Goal: Complete application form

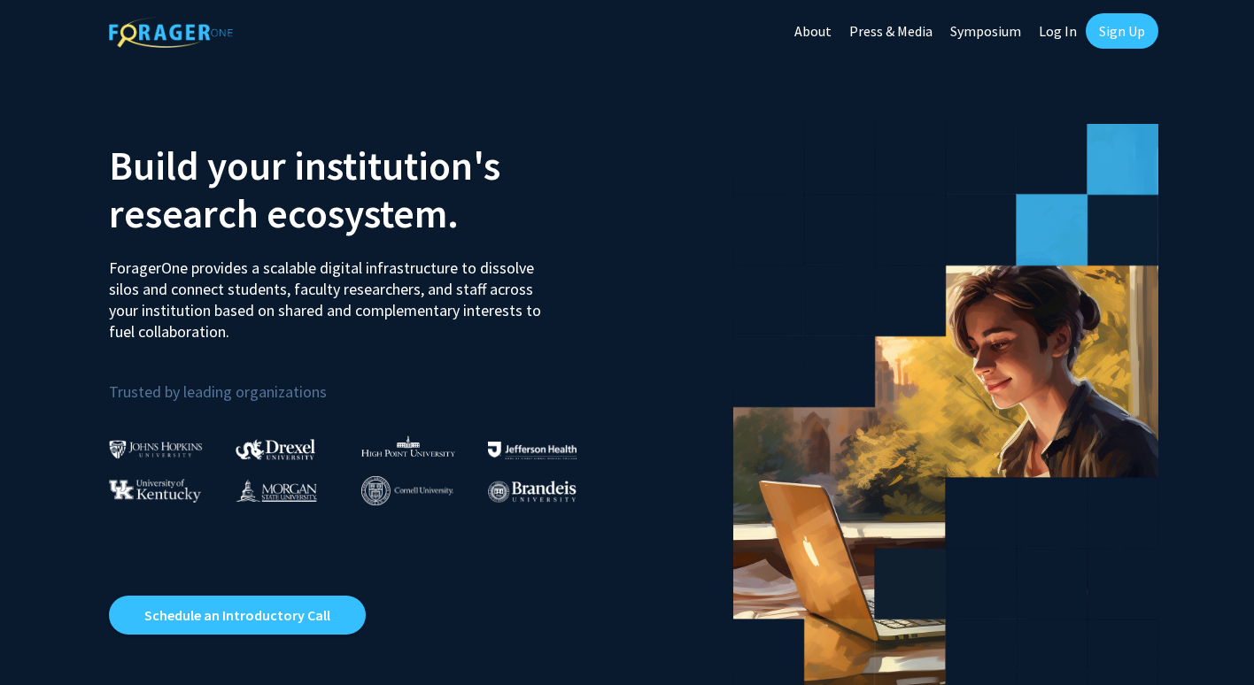
click at [1049, 21] on link "Log In" at bounding box center [1058, 31] width 56 height 62
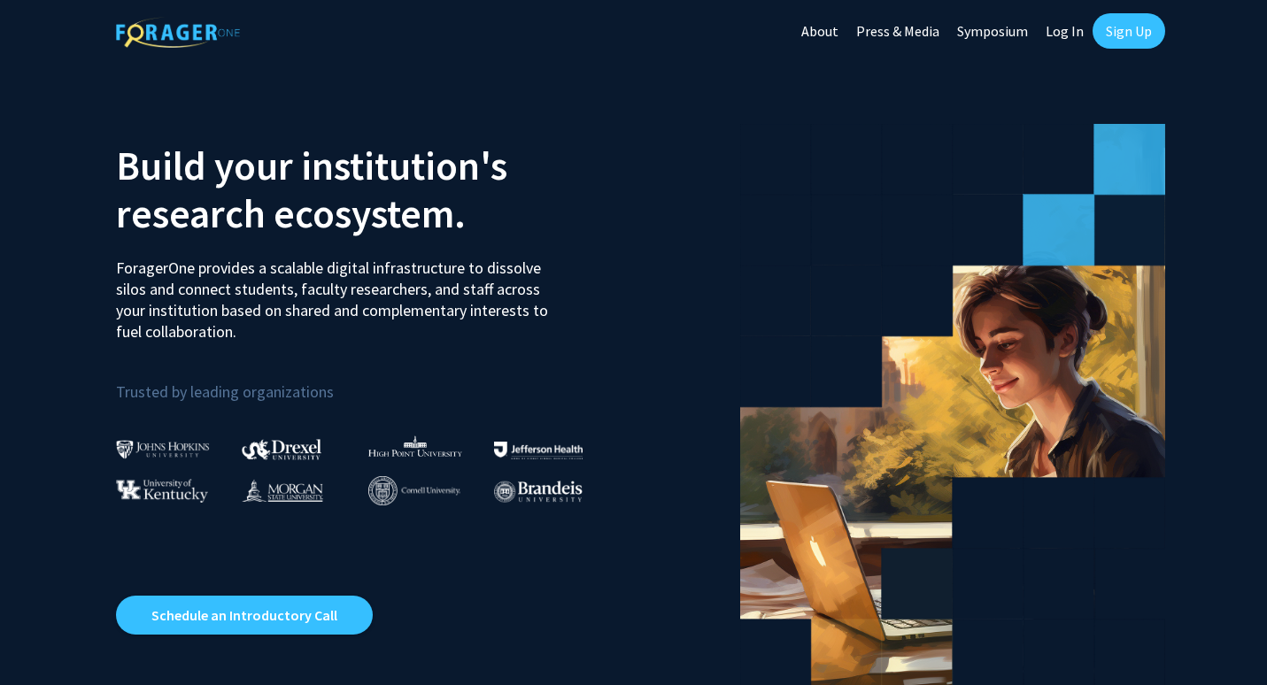
select select
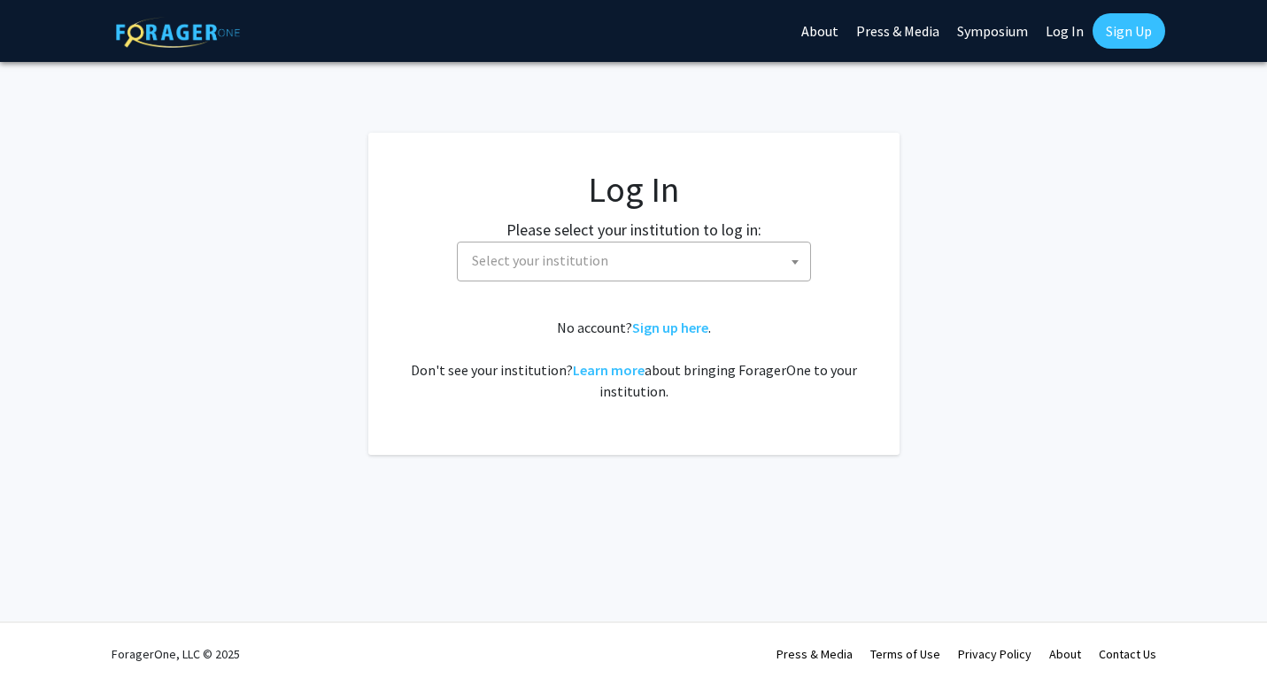
click at [677, 267] on span "Select your institution" at bounding box center [637, 261] width 345 height 36
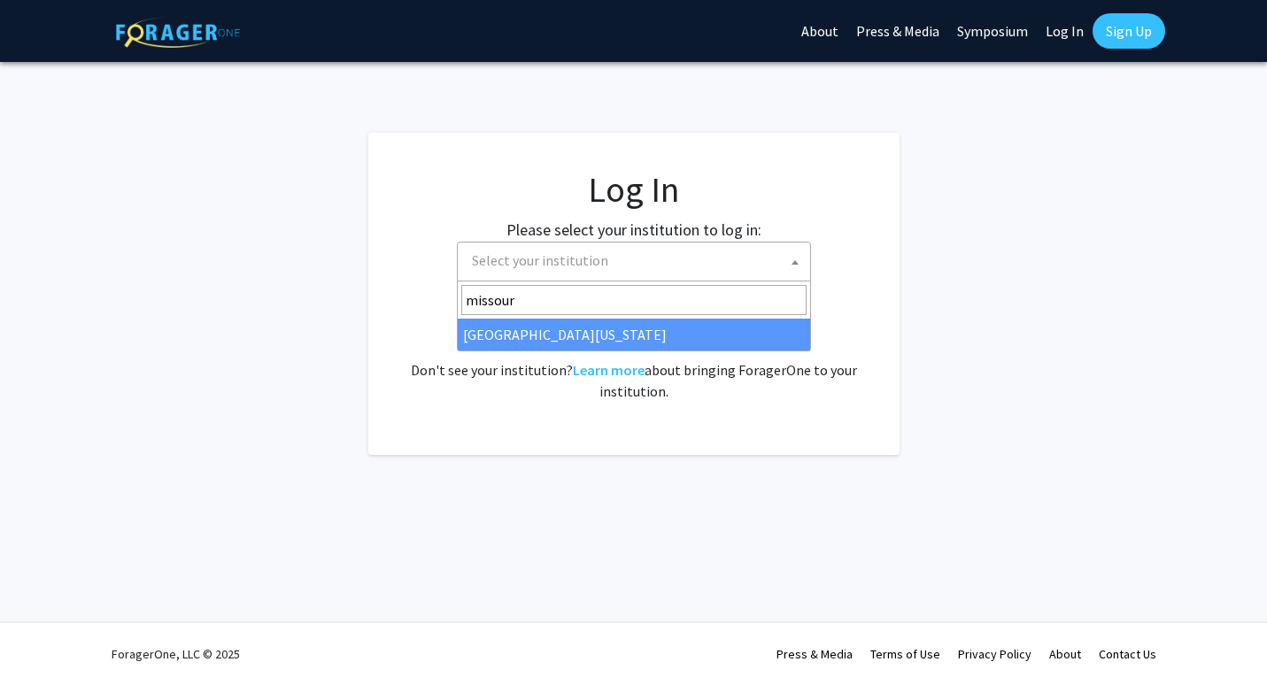
type input "missour"
select select "33"
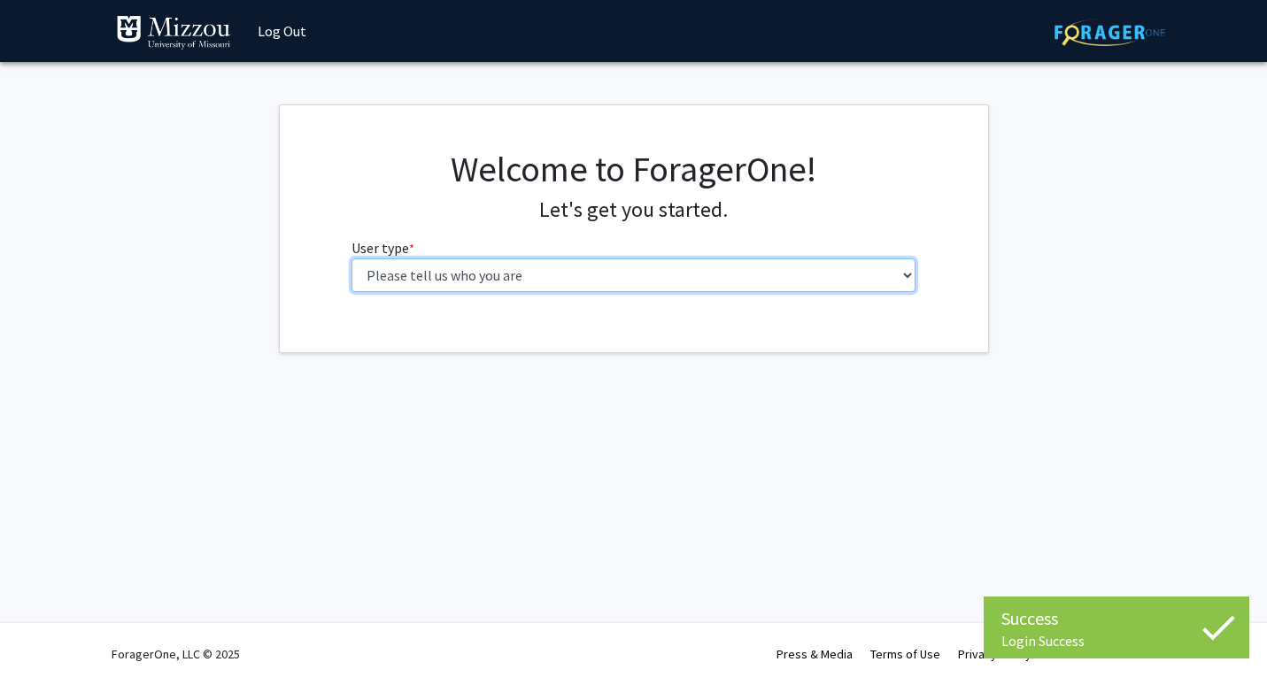
click at [610, 264] on select "Please tell us who you are Undergraduate Student Master's Student Doctoral Cand…" at bounding box center [634, 276] width 564 height 34
select select "1: undergrad"
click at [352, 259] on select "Please tell us who you are Undergraduate Student Master's Student Doctoral Cand…" at bounding box center [634, 276] width 564 height 34
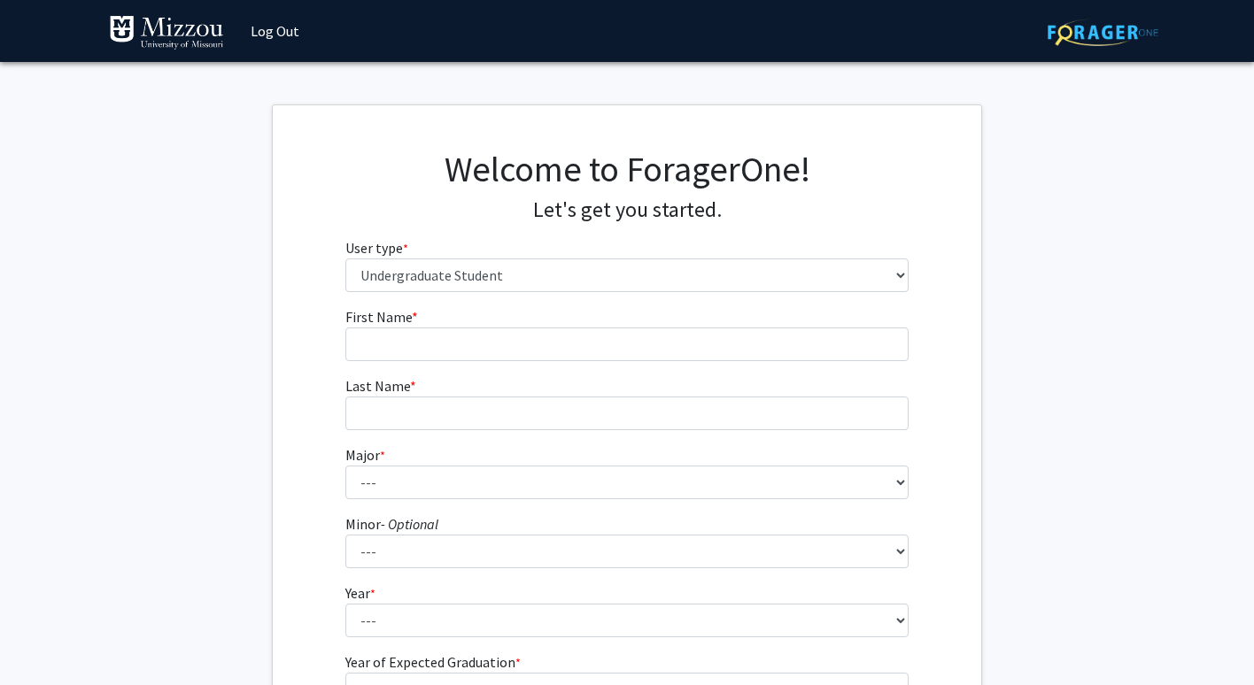
click at [506, 368] on form "First Name * required Last Name * required Major * required --- Agribusiness Ma…" at bounding box center [627, 522] width 564 height 432
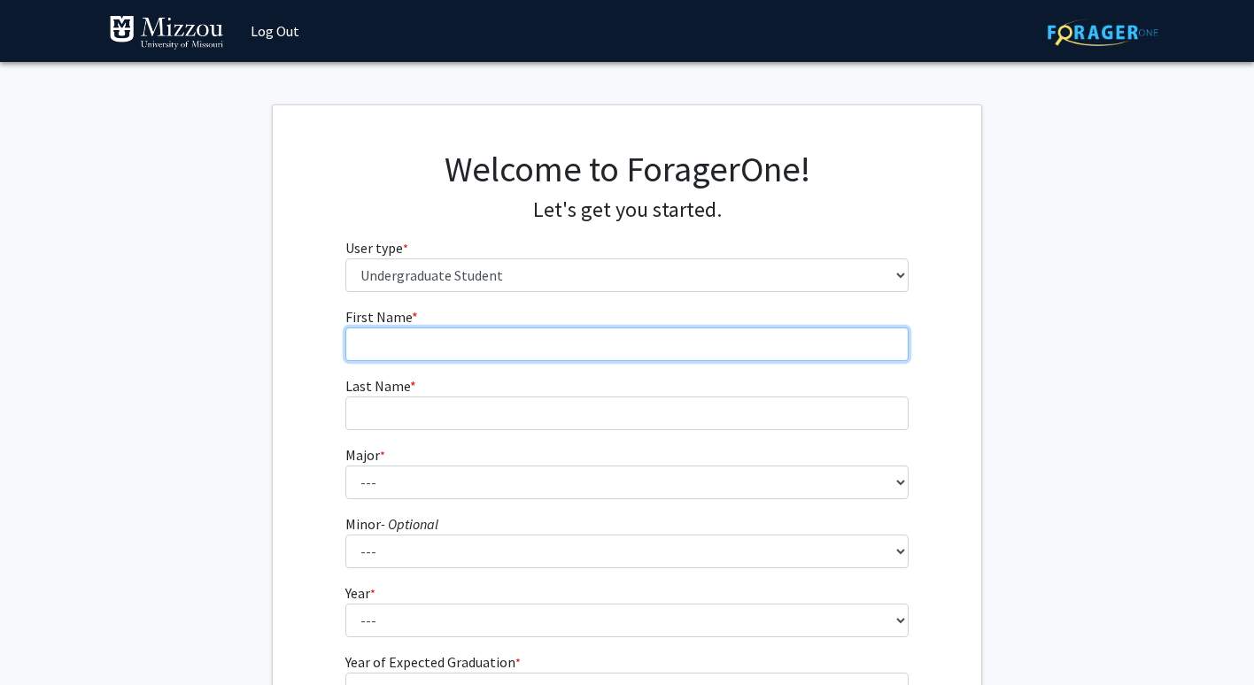
click at [502, 356] on input "First Name * required" at bounding box center [627, 345] width 564 height 34
type input "Chris"
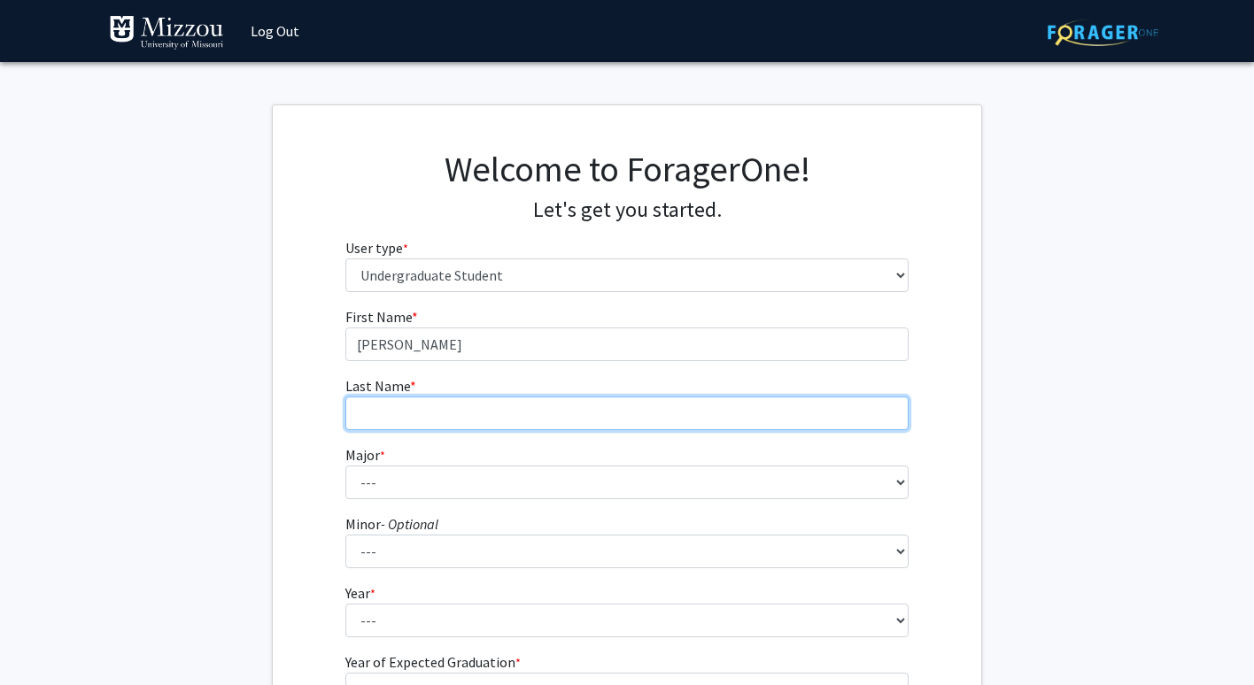
click at [475, 413] on input "Last Name * required" at bounding box center [627, 414] width 564 height 34
type input "Mautino"
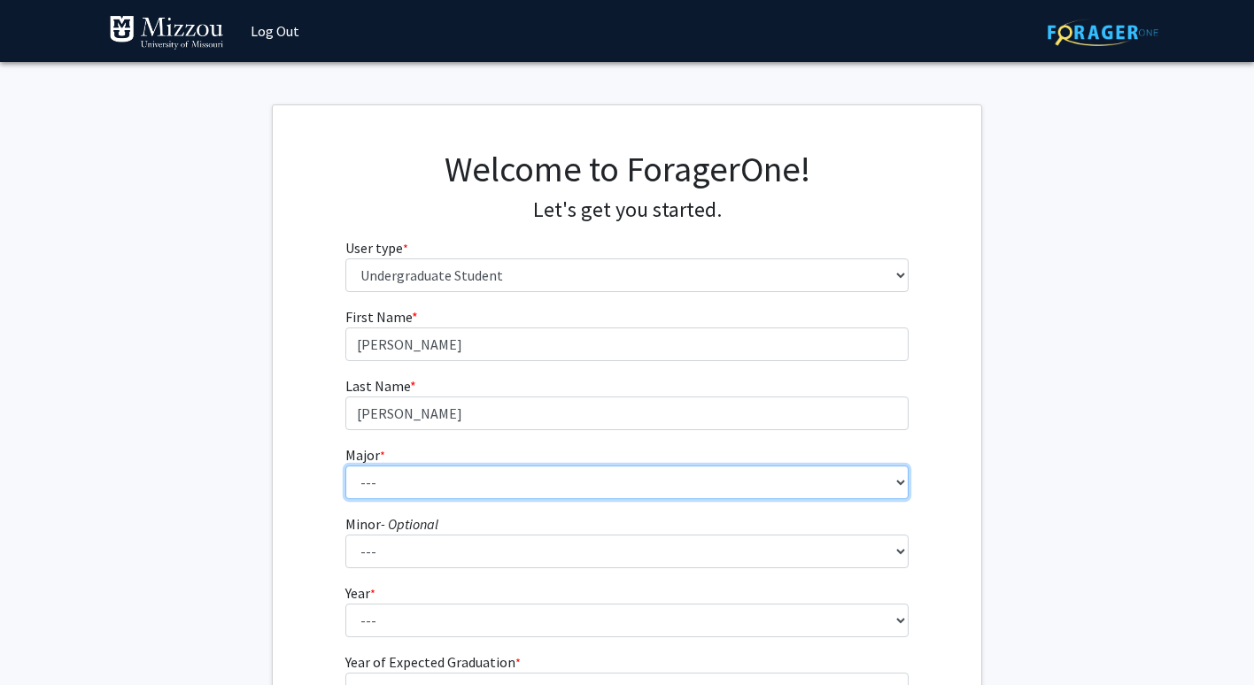
click at [536, 480] on select "--- Agribusiness Management Agricultural Education Agricultural Education: Comm…" at bounding box center [627, 483] width 564 height 34
select select "17: 2505"
click at [345, 466] on select "--- Agribusiness Management Agricultural Education Agricultural Education: Comm…" at bounding box center [627, 483] width 564 height 34
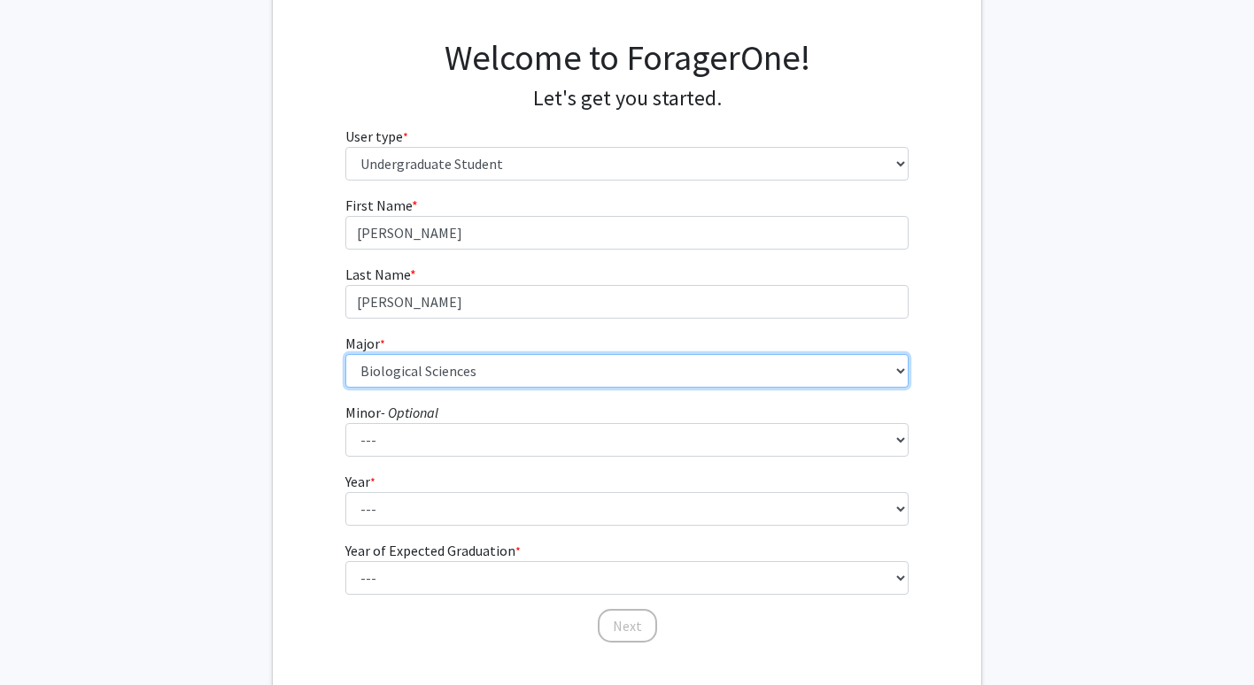
scroll to position [140, 0]
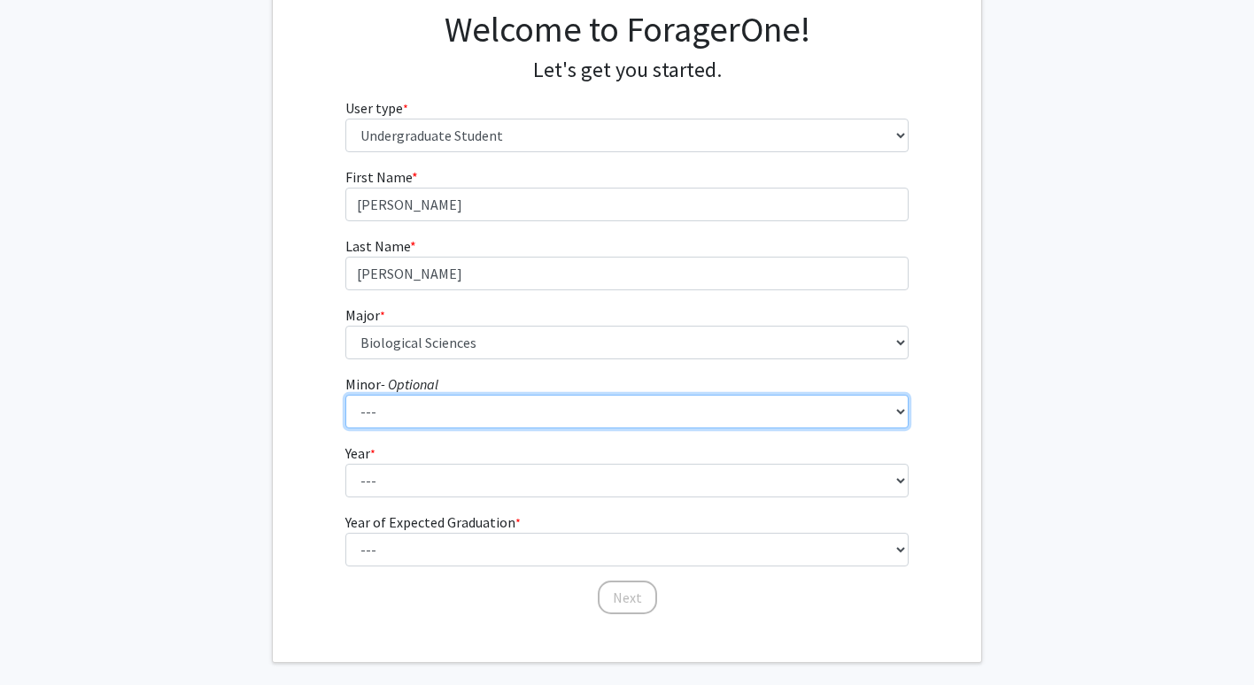
click at [429, 412] on select "--- Accountancy Aerospace Engineering Aerospace Studies Agribusiness Management…" at bounding box center [627, 412] width 564 height 34
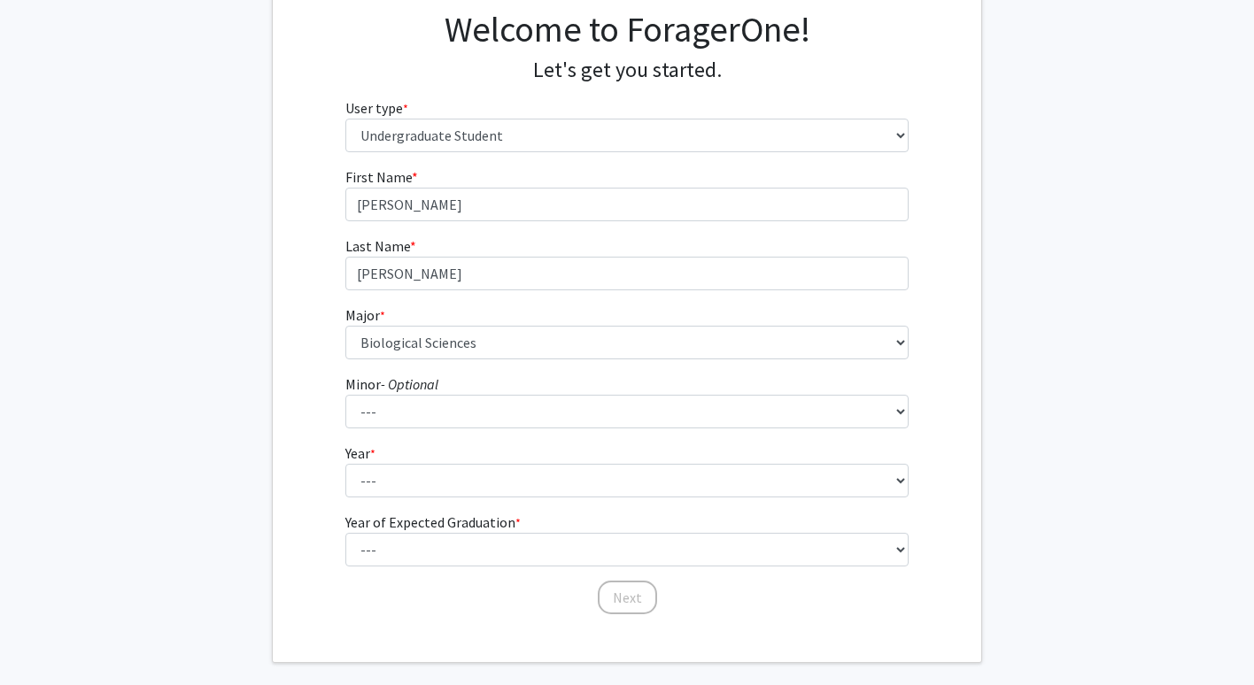
click at [318, 433] on div "First Name * required Chris Last Name * required Mautino Major * required --- A…" at bounding box center [627, 391] width 708 height 450
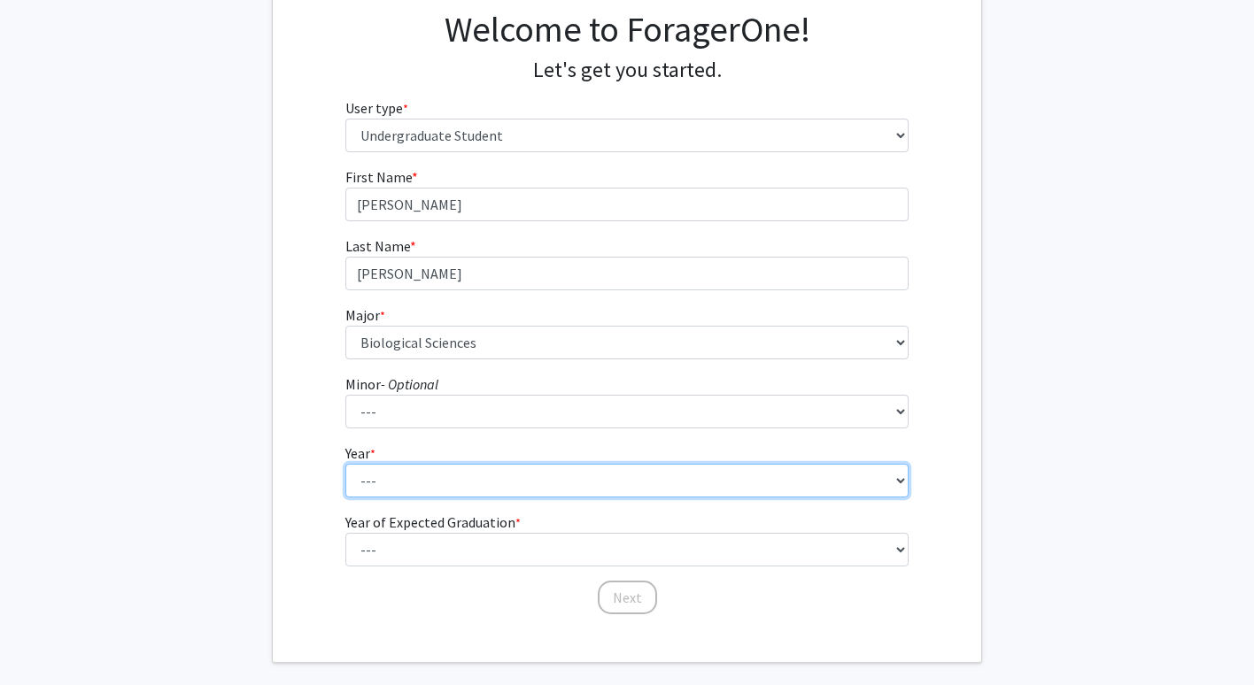
click at [408, 472] on select "--- First-year Sophomore Junior Senior Postbaccalaureate Certificate" at bounding box center [627, 481] width 564 height 34
select select "1: first-year"
click at [345, 464] on select "--- First-year Sophomore Junior Senior Postbaccalaureate Certificate" at bounding box center [627, 481] width 564 height 34
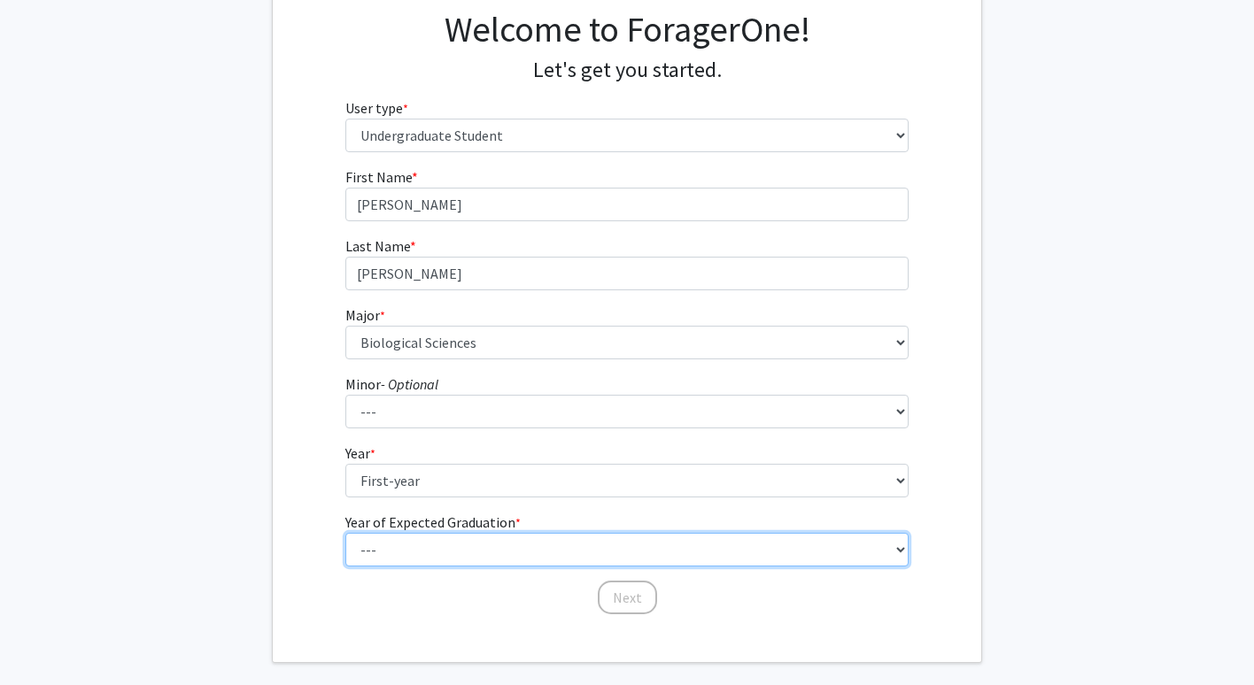
click at [377, 545] on select "--- 2025 2026 2027 2028 2029 2030 2031 2032 2033 2034" at bounding box center [627, 550] width 564 height 34
select select "5: 2029"
click at [345, 533] on select "--- 2025 2026 2027 2028 2029 2030 2031 2032 2033 2034" at bounding box center [627, 550] width 564 height 34
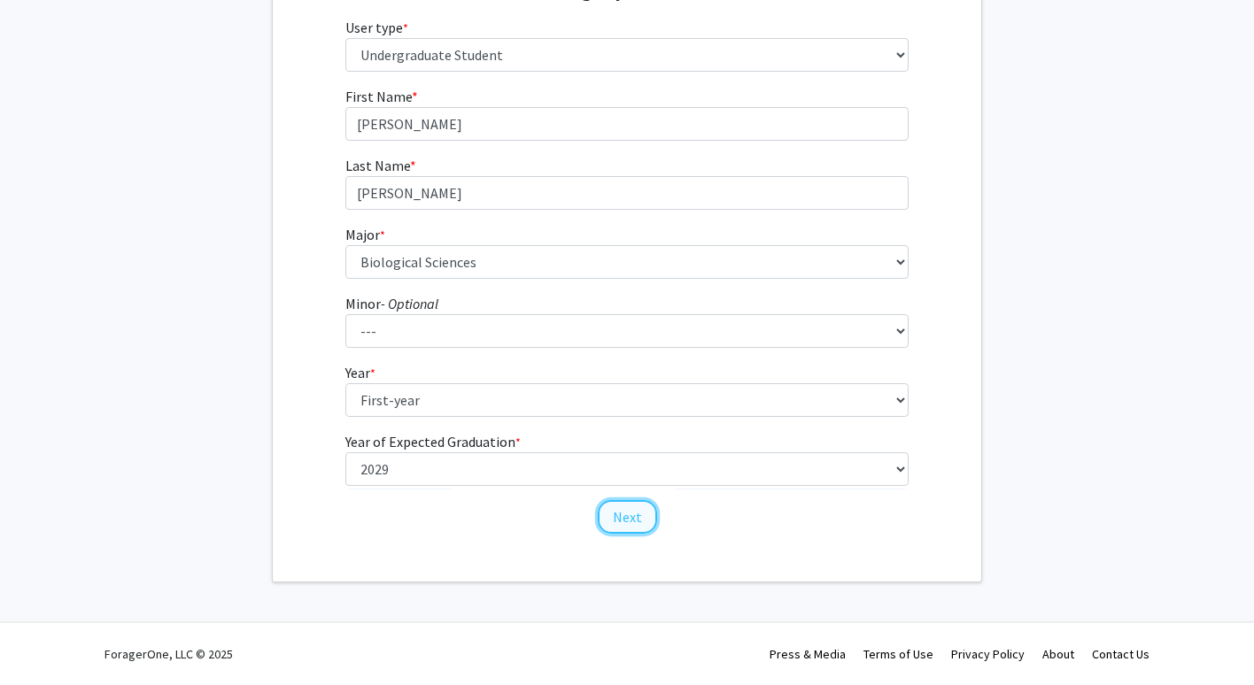
click at [634, 515] on button "Next" at bounding box center [627, 517] width 59 height 34
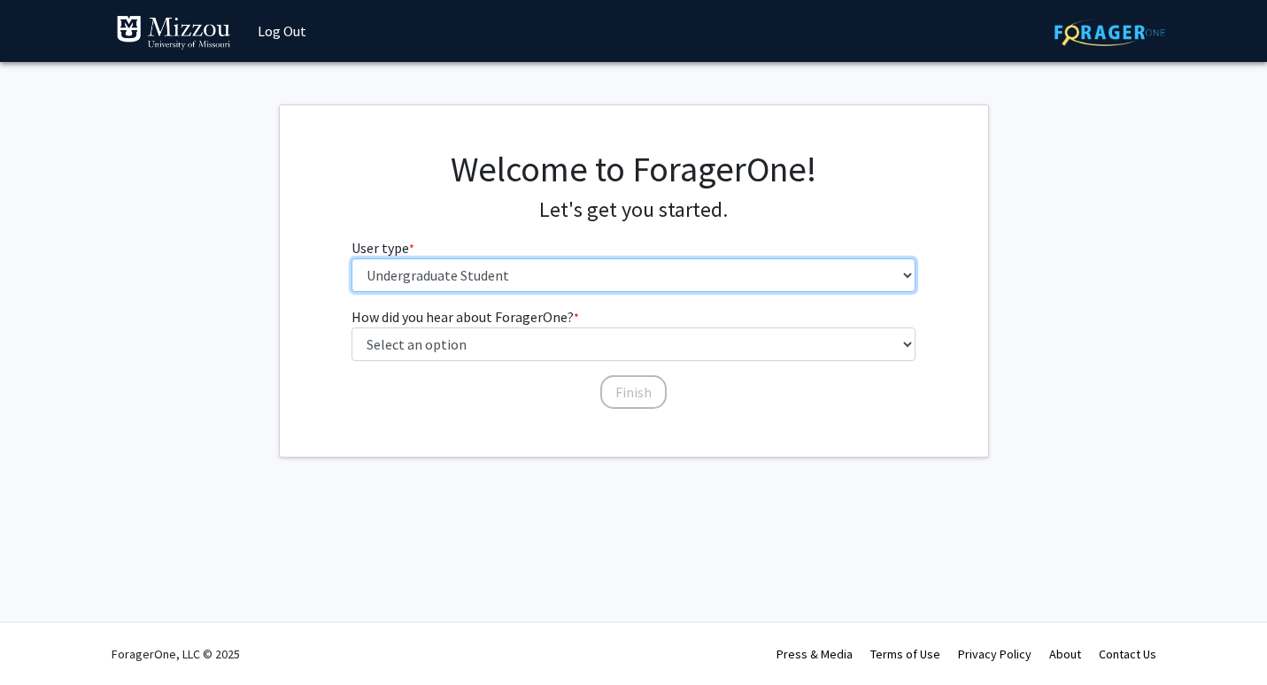
click at [555, 274] on select "Please tell us who you are Undergraduate Student Master's Student Doctoral Cand…" at bounding box center [634, 276] width 564 height 34
click at [352, 259] on select "Please tell us who you are Undergraduate Student Master's Student Doctoral Cand…" at bounding box center [634, 276] width 564 height 34
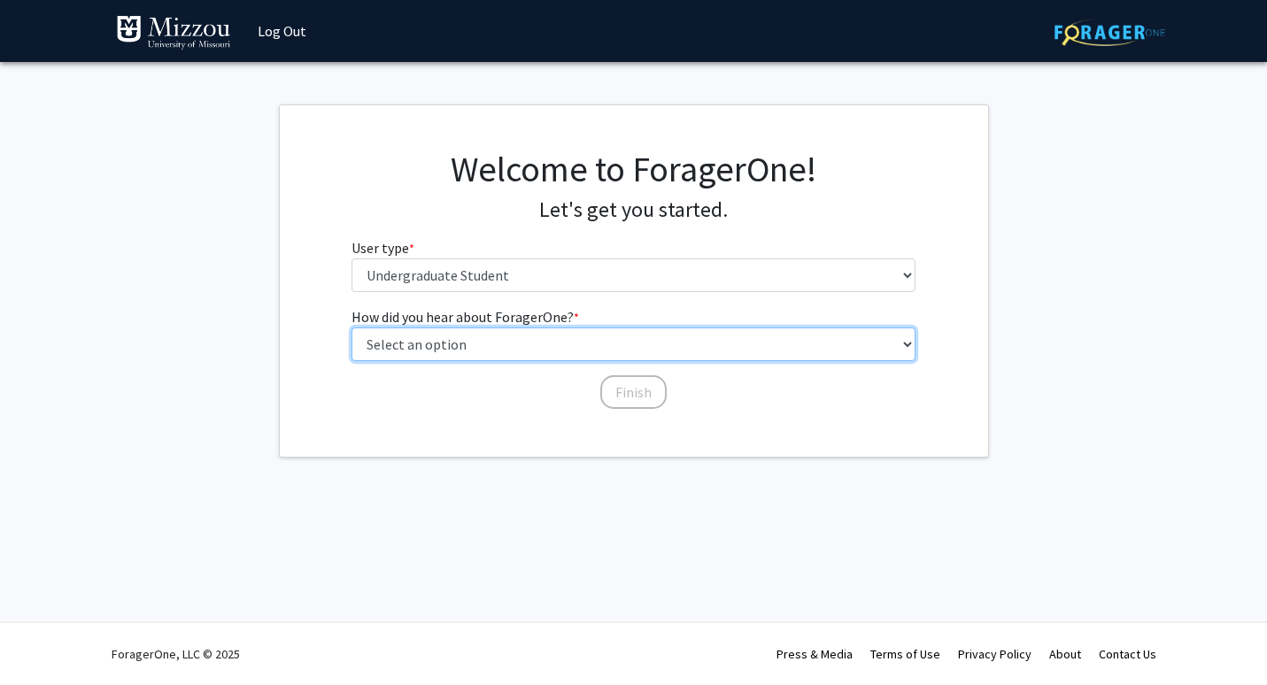
click at [566, 352] on select "Select an option Peer/student recommendation Faculty/staff recommendation Unive…" at bounding box center [634, 345] width 564 height 34
select select "2: faculty_recommendation"
click at [352, 328] on select "Select an option Peer/student recommendation Faculty/staff recommendation Unive…" at bounding box center [634, 345] width 564 height 34
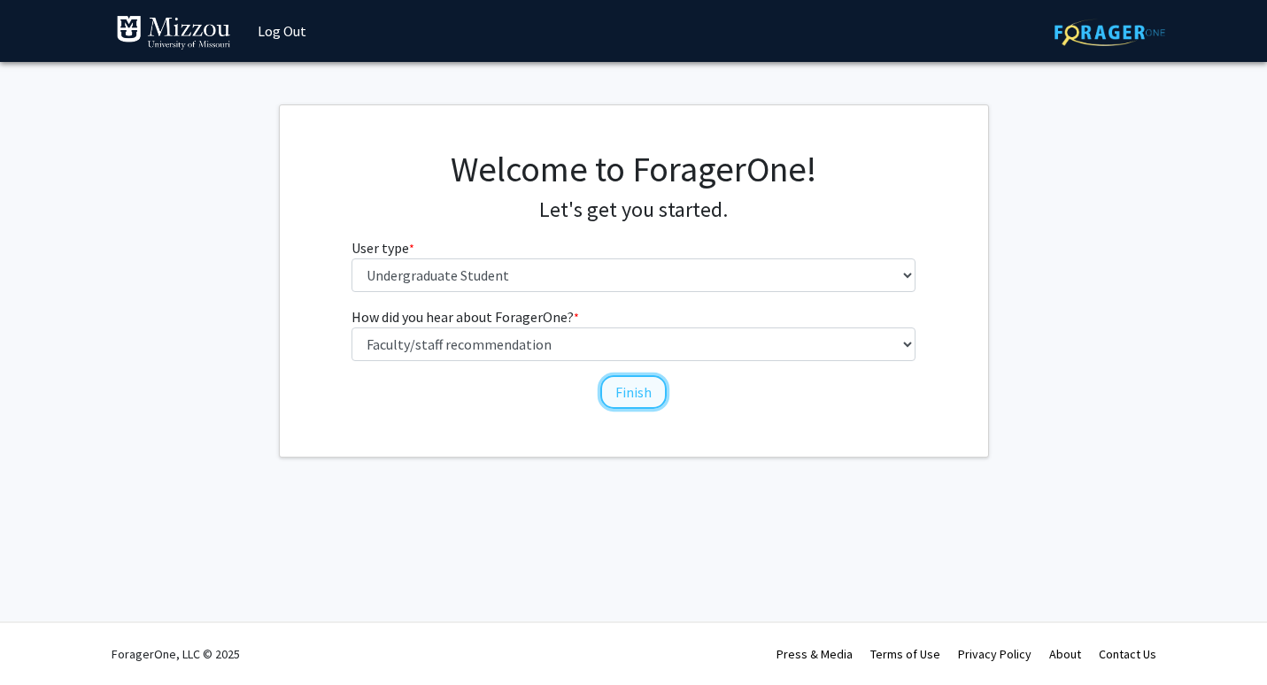
click at [618, 397] on button "Finish" at bounding box center [633, 392] width 66 height 34
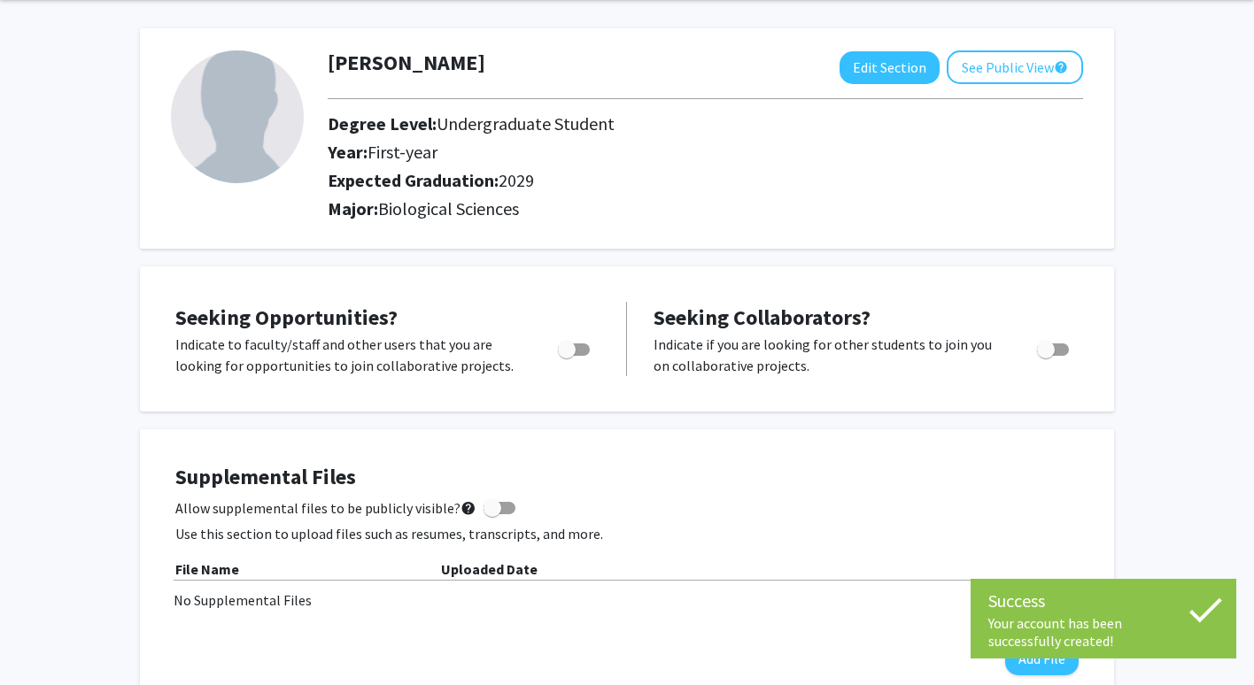
scroll to position [67, 0]
click at [576, 355] on label "Toggle" at bounding box center [570, 348] width 39 height 21
click at [567, 355] on input "Are you actively seeking opportunities?" at bounding box center [566, 355] width 1 height 1
checkbox input "true"
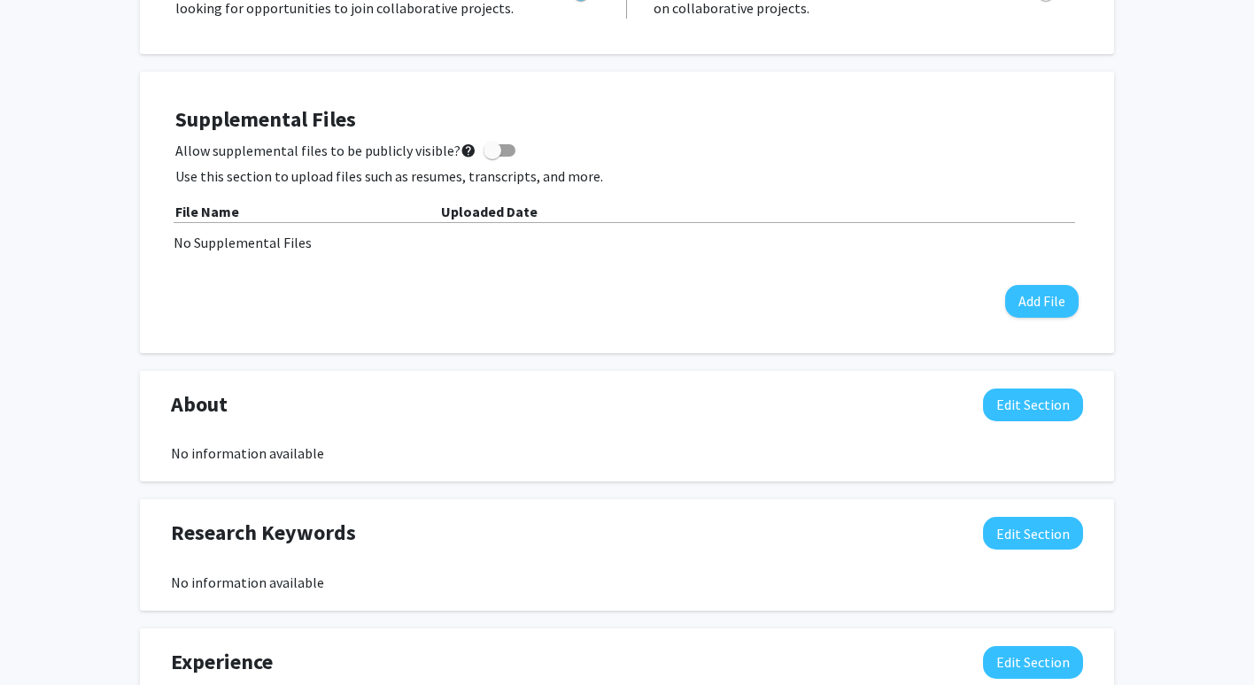
scroll to position [428, 0]
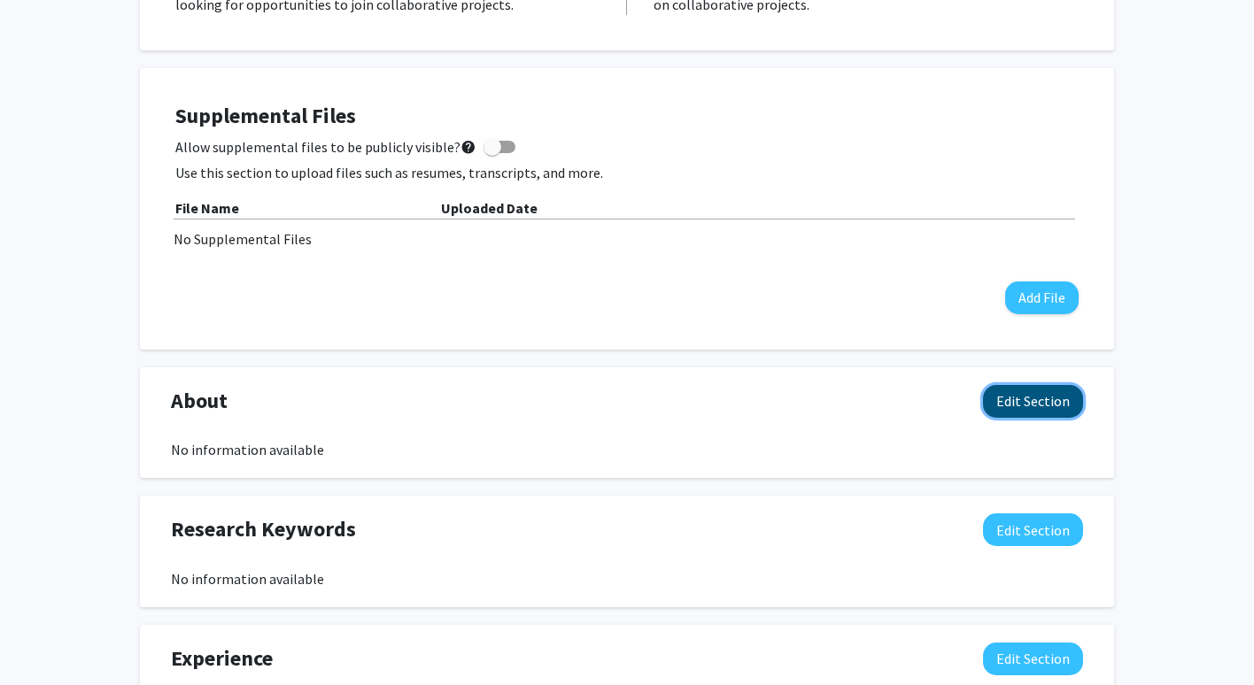
click at [1016, 400] on button "Edit Section" at bounding box center [1033, 401] width 100 height 33
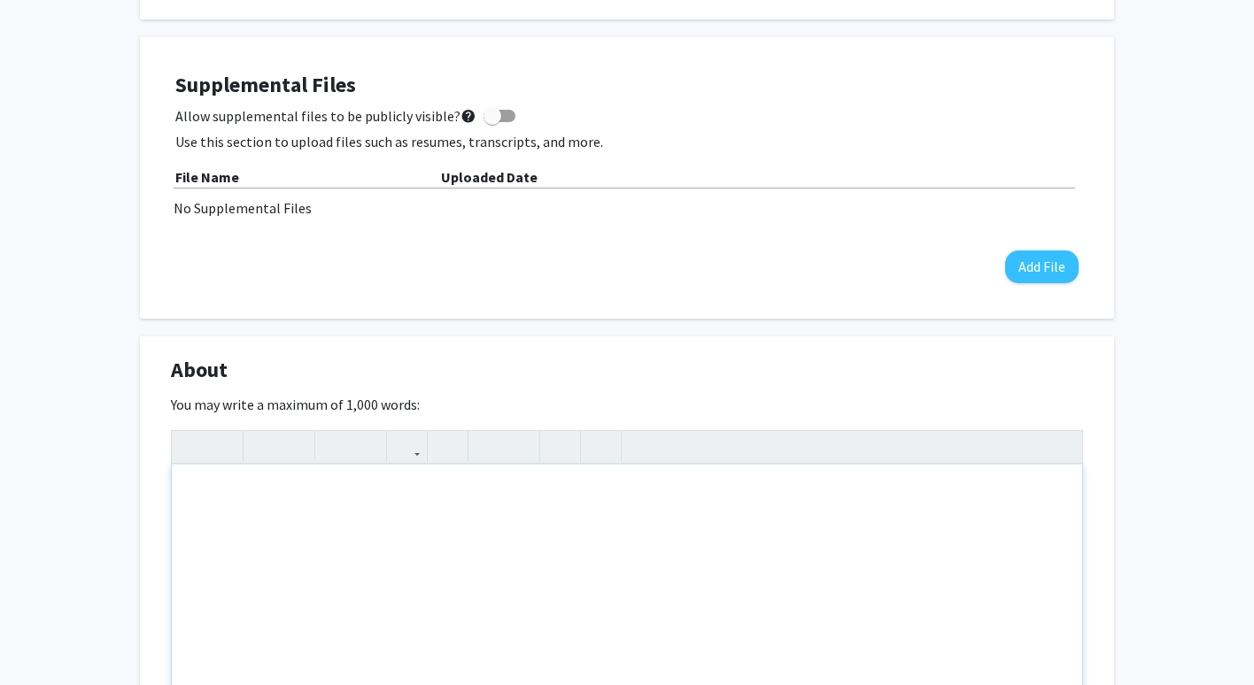
scroll to position [460, 0]
click at [407, 514] on div "Note to users with screen readers: Please deactivate our accessibility plugin f…" at bounding box center [627, 597] width 910 height 266
type textarea "I"
click at [402, 517] on div "I'm a freshman at missou" at bounding box center [627, 597] width 910 height 266
type textarea "I'm a freshman at Mizzou&nbsp;"
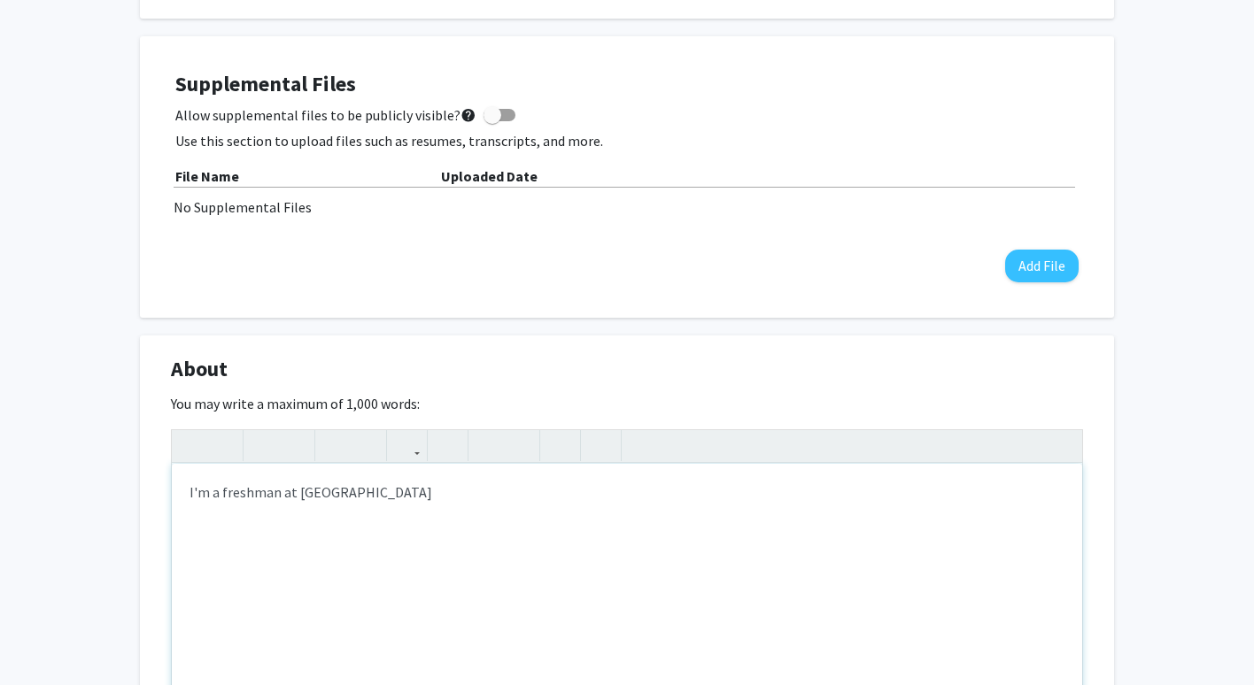
click at [428, 498] on div "I'm a freshman at Mizzou" at bounding box center [627, 597] width 910 height 266
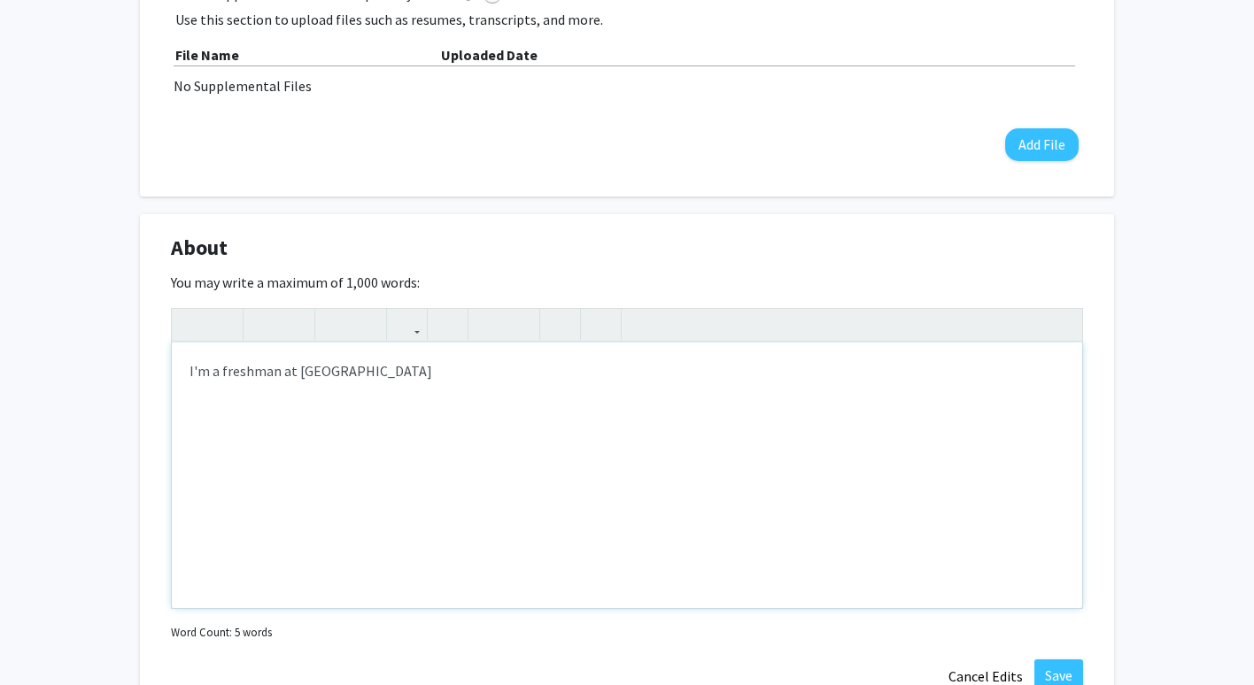
scroll to position [585, 0]
